Goal: Information Seeking & Learning: Learn about a topic

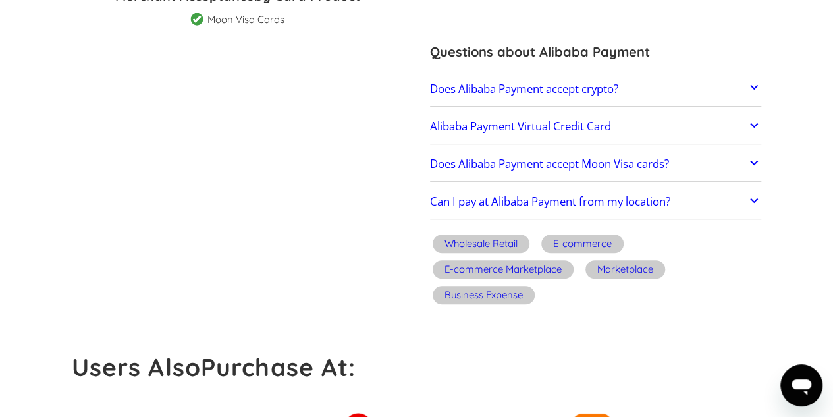
scroll to position [351, 0]
click at [492, 124] on h2 "Alibaba Payment Virtual Credit Card" at bounding box center [520, 126] width 181 height 13
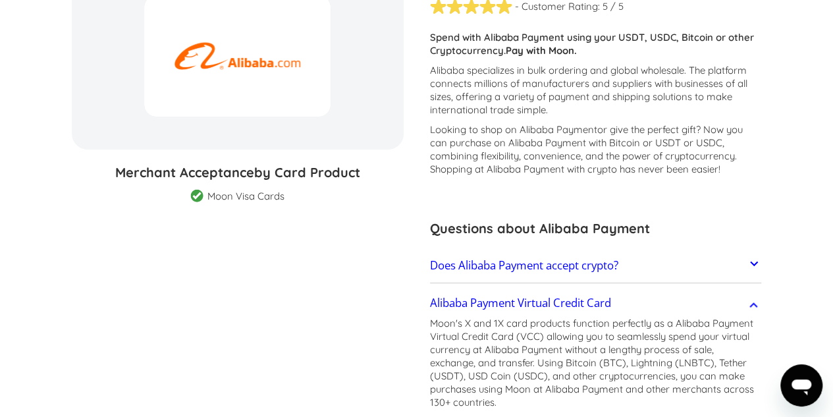
scroll to position [0, 0]
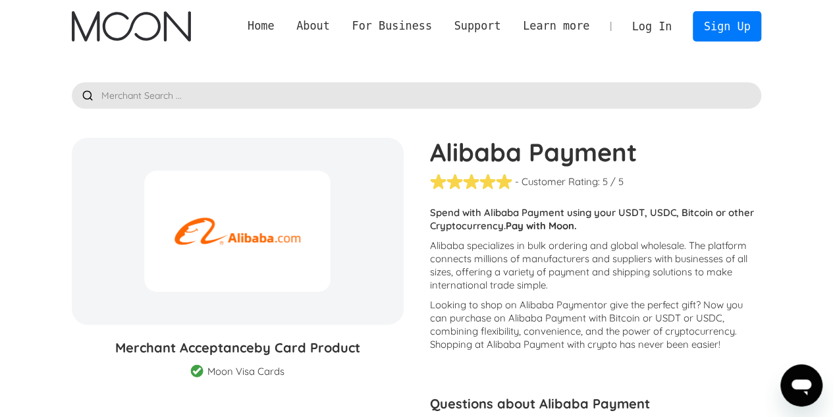
click at [644, 21] on link "Log In" at bounding box center [652, 26] width 62 height 29
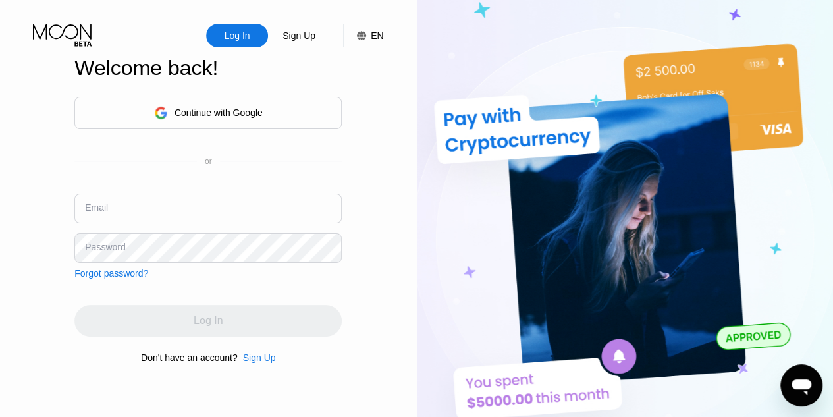
click at [191, 204] on input "text" at bounding box center [207, 208] width 267 height 30
click at [80, 24] on icon at bounding box center [62, 31] width 59 height 15
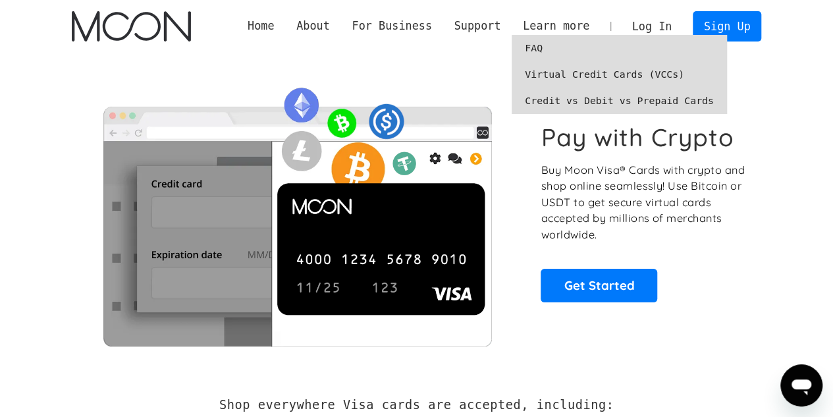
click at [580, 79] on link "Virtual Credit Cards (VCCs)" at bounding box center [618, 74] width 215 height 26
